Goal: Information Seeking & Learning: Learn about a topic

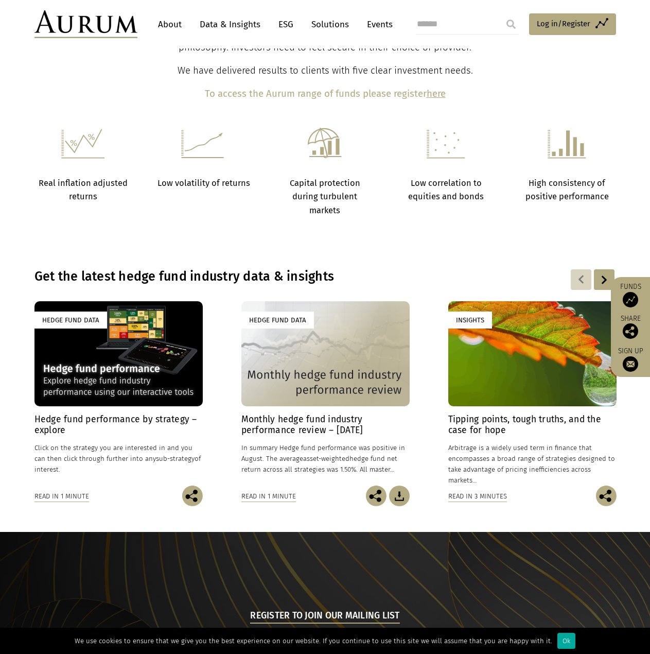
scroll to position [275, 0]
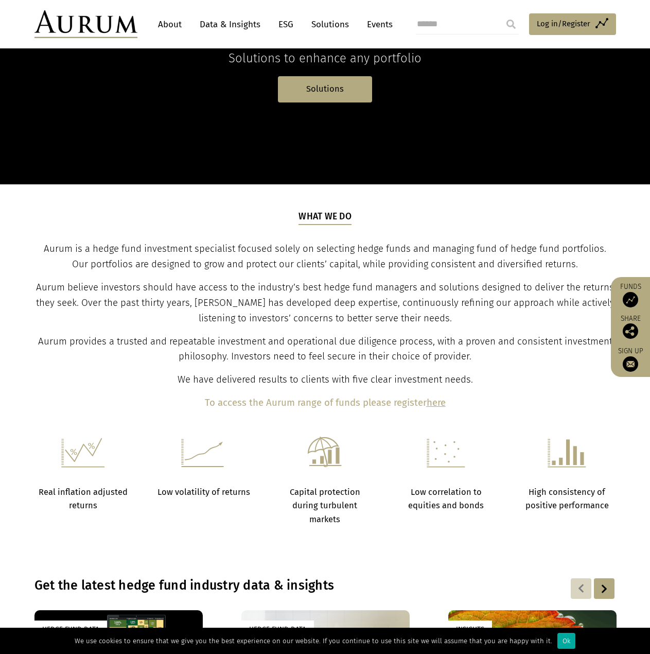
click at [174, 23] on link "About" at bounding box center [170, 24] width 34 height 19
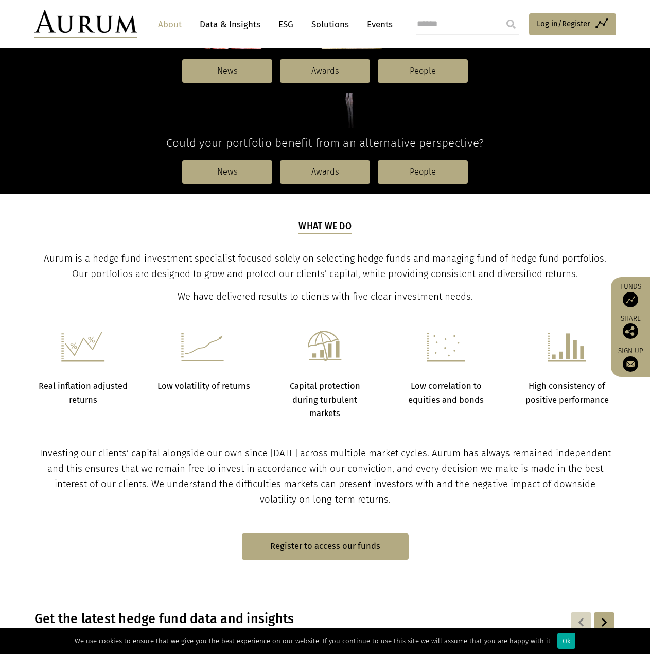
scroll to position [566, 0]
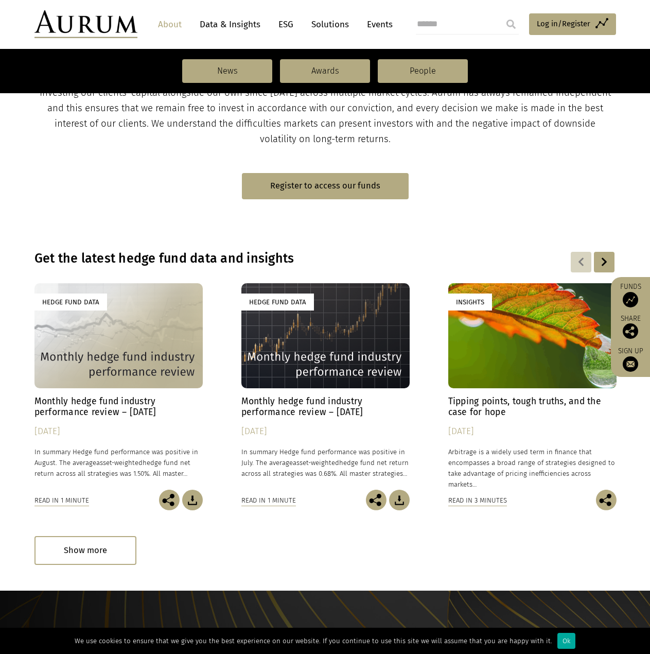
click at [234, 24] on link "Data & Insights" at bounding box center [230, 24] width 71 height 19
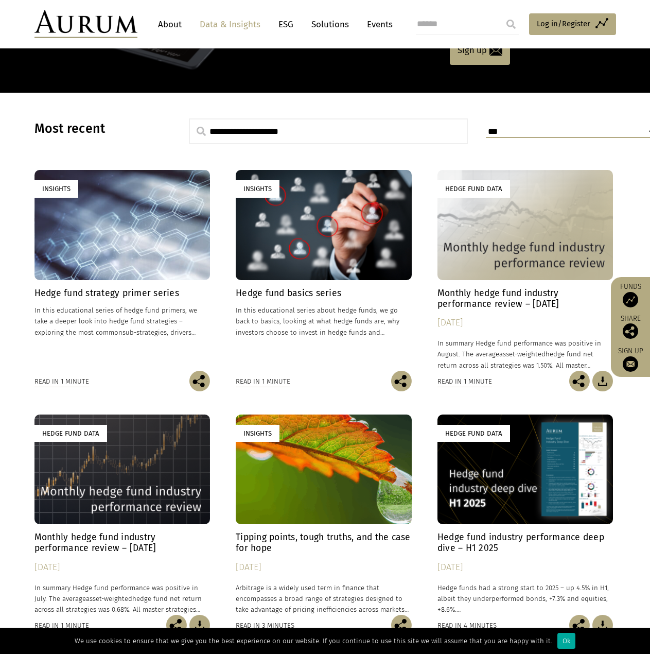
scroll to position [257, 0]
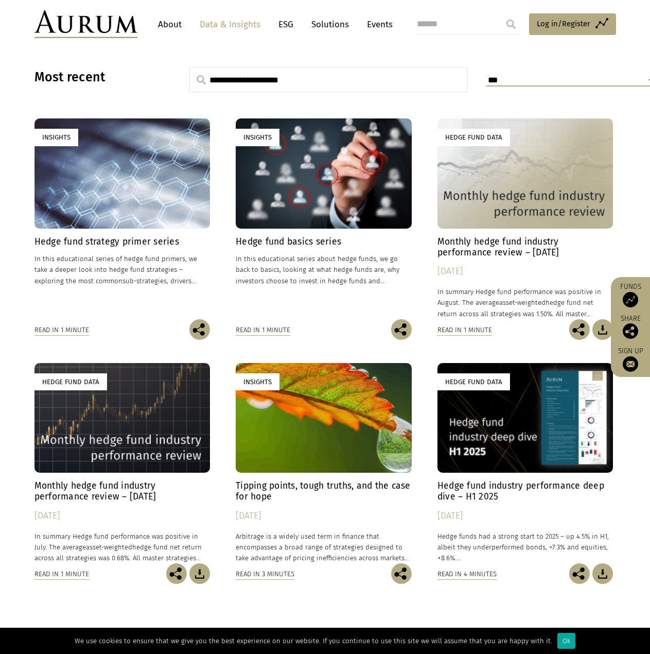
click at [98, 239] on h4 "Hedge fund strategy primer series" at bounding box center [122, 241] width 176 height 11
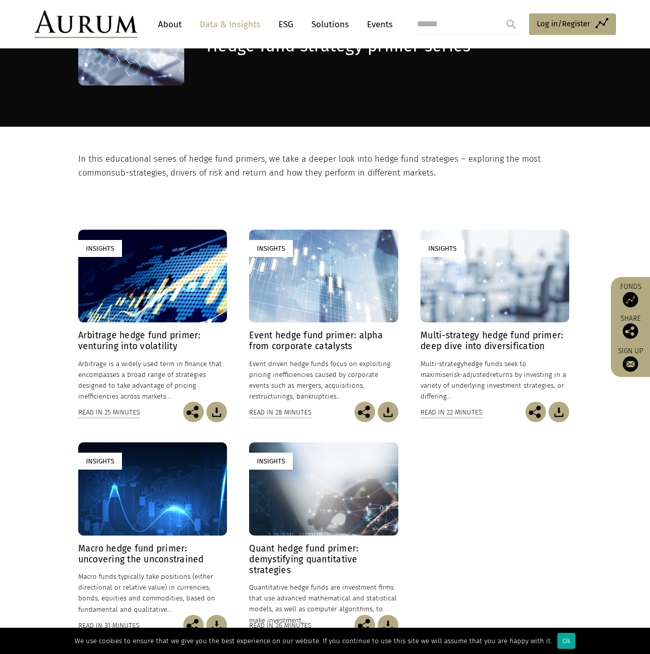
scroll to position [257, 0]
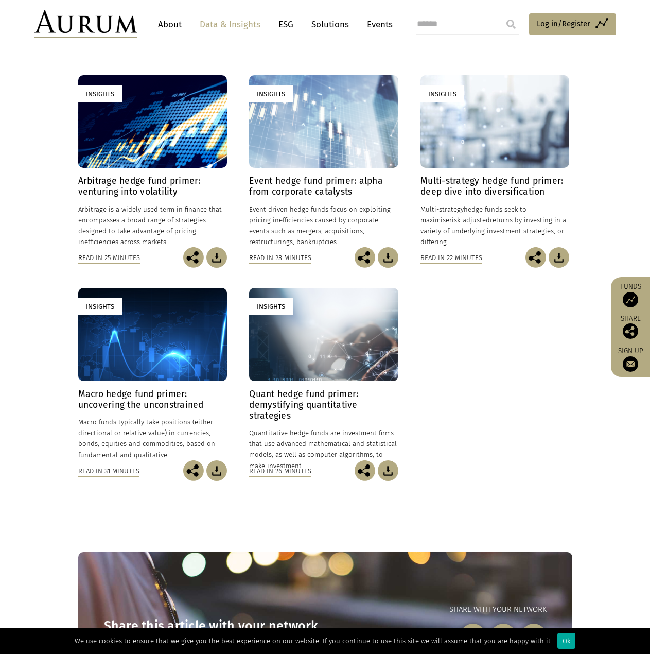
click at [324, 180] on h4 "Event hedge fund primer: alpha from corporate catalysts" at bounding box center [323, 187] width 149 height 22
click at [502, 186] on h4 "Multi-strategy hedge fund primer: deep dive into diversification" at bounding box center [495, 187] width 149 height 22
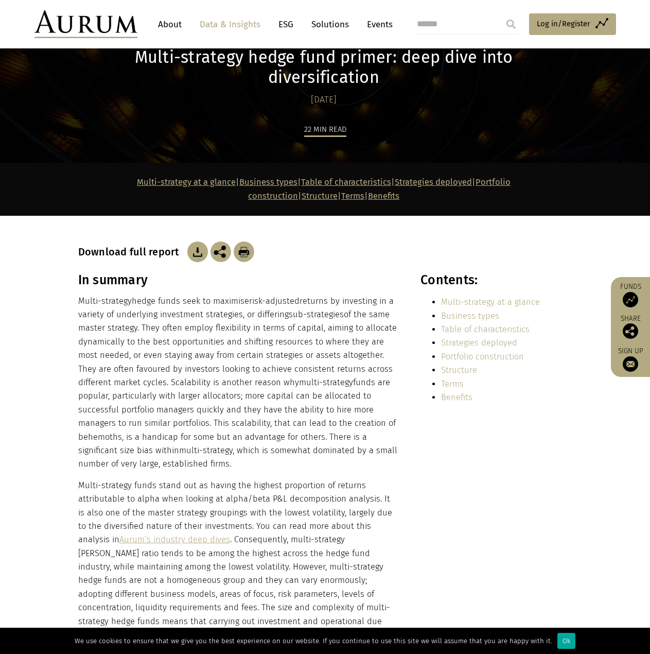
scroll to position [7, 0]
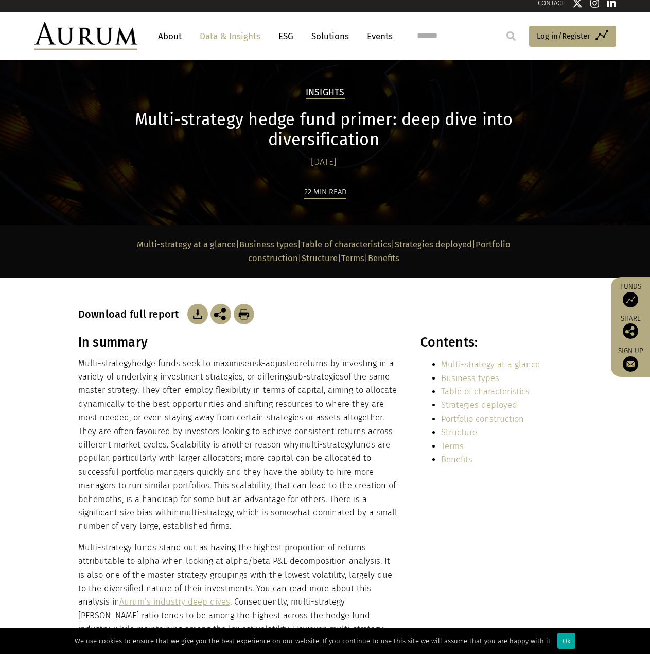
click at [546, 304] on div "Download full report" at bounding box center [325, 314] width 494 height 21
